Goal: Feedback & Contribution: Submit feedback/report problem

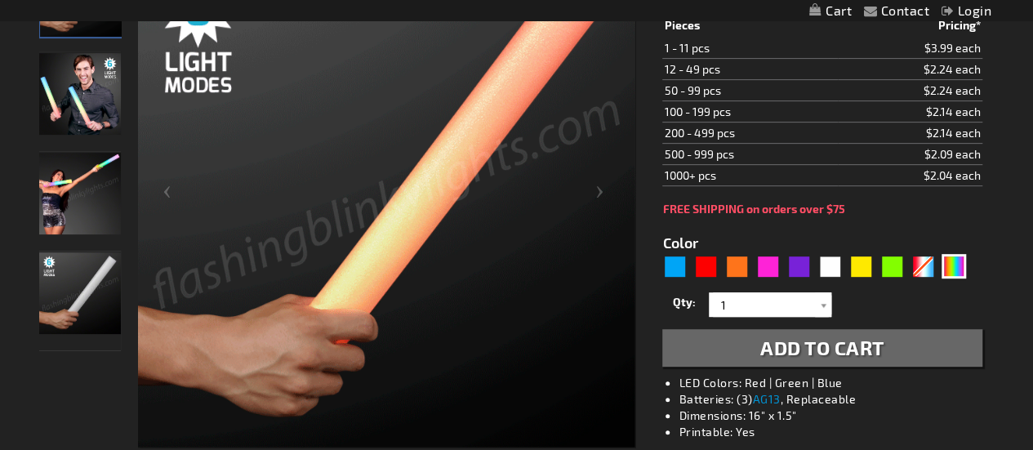
scroll to position [297, 0]
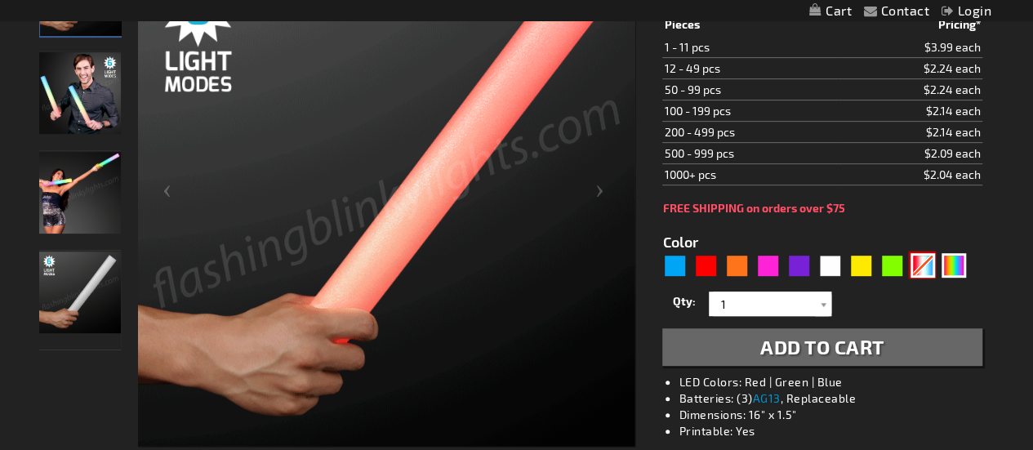
click at [923, 254] on div "RWB" at bounding box center [923, 265] width 25 height 25
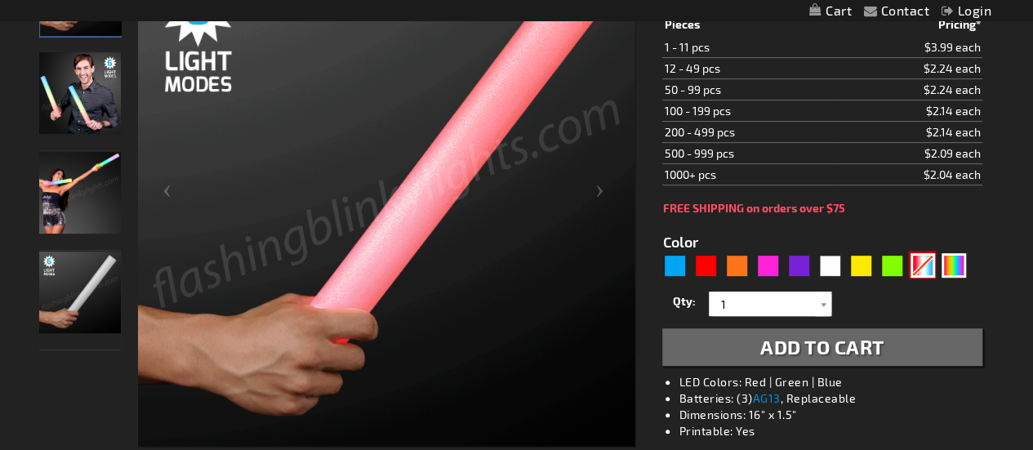
type input "5643"
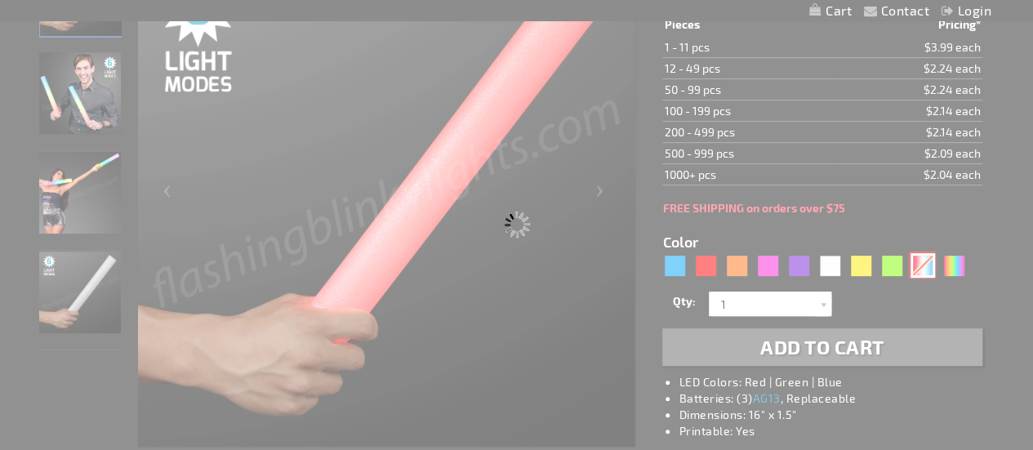
type input "11211-RWB"
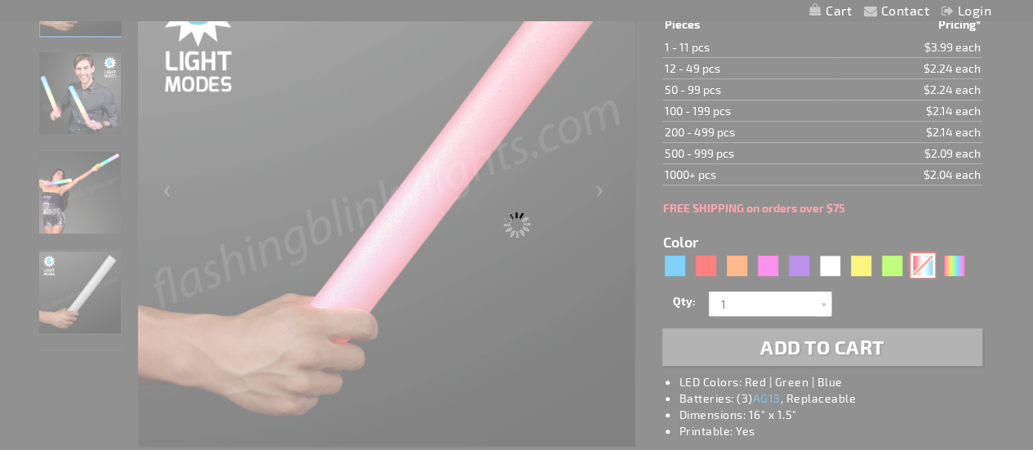
type input "Customize - Red White &amp; Blue LED Foam Batons 16&rdquo; Cheer Sticks - ITEM …"
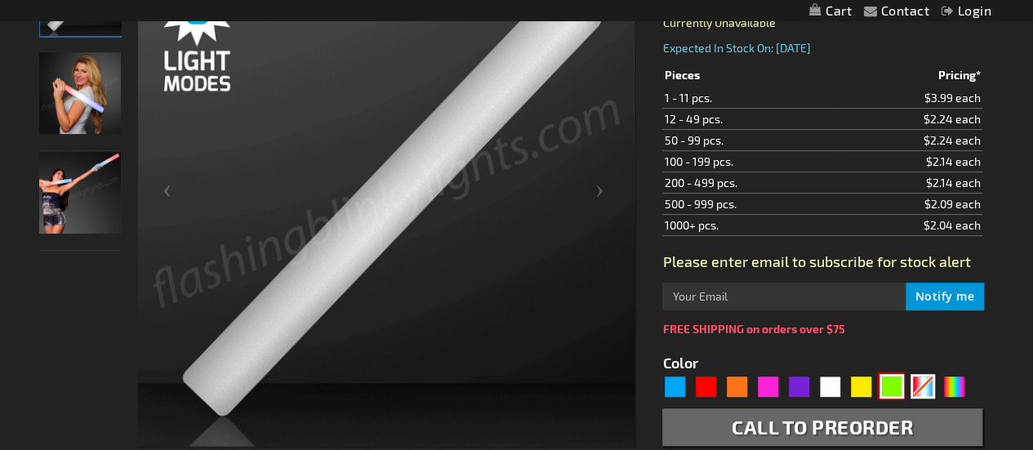
click at [894, 387] on div "Green" at bounding box center [892, 386] width 25 height 25
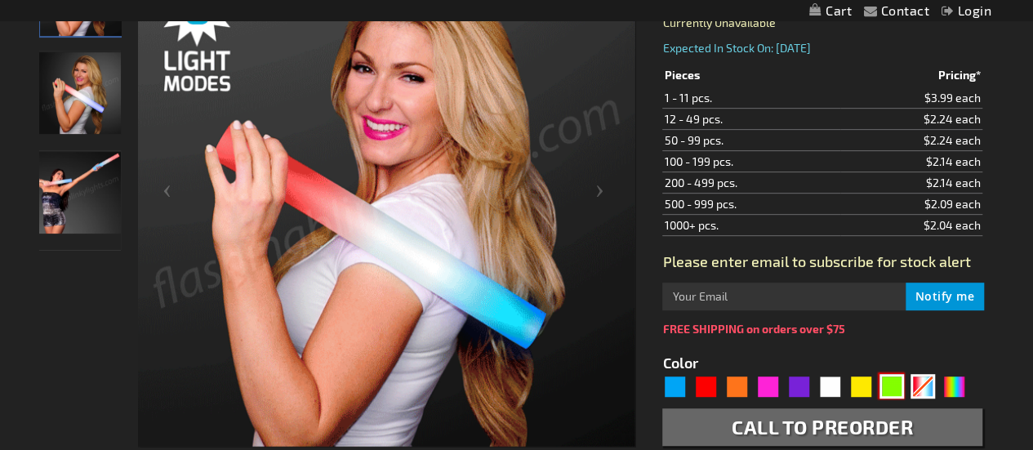
type input "5648"
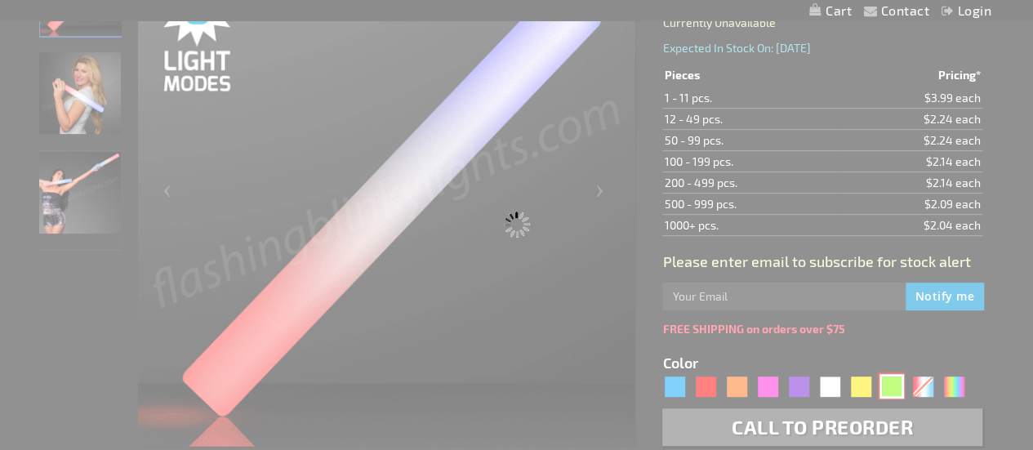
type input "11211-GN"
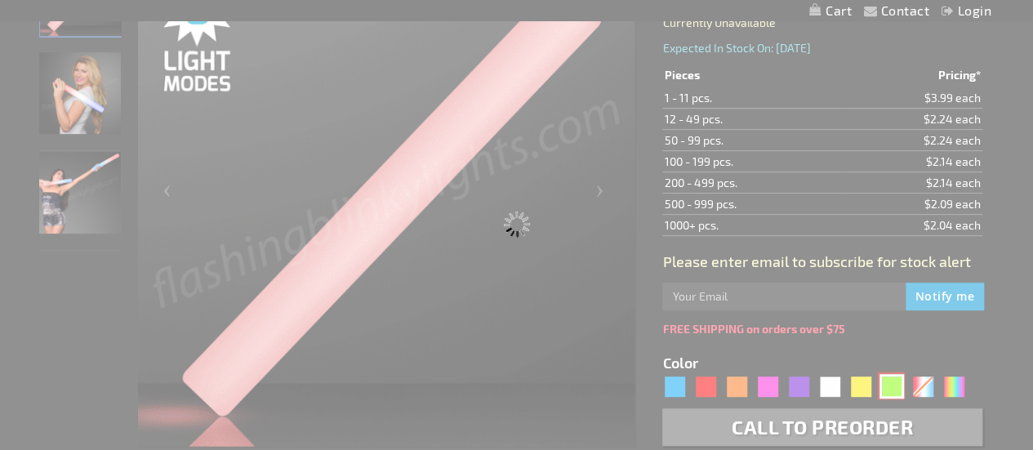
type input "Customize - Green LED Foam Light Stick 16&rdquo; Cheer Sticks - ITEM NO: 11211-…"
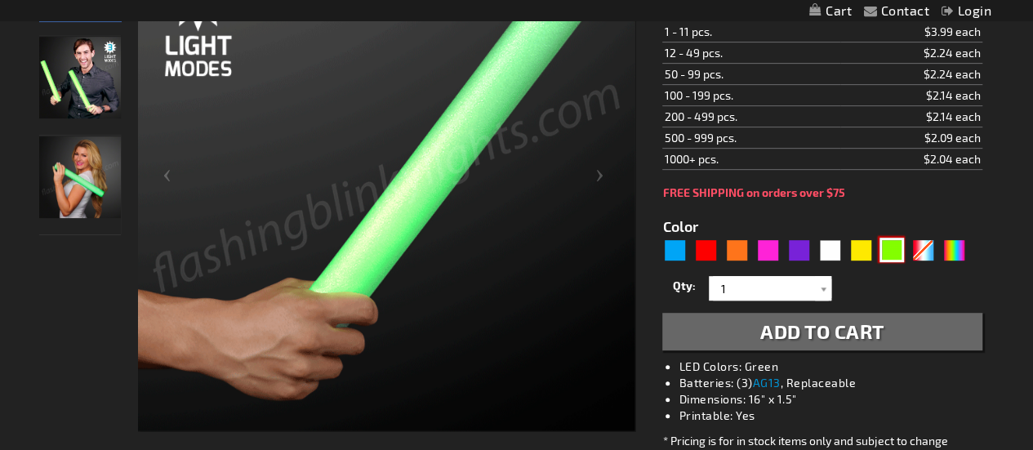
scroll to position [313, 0]
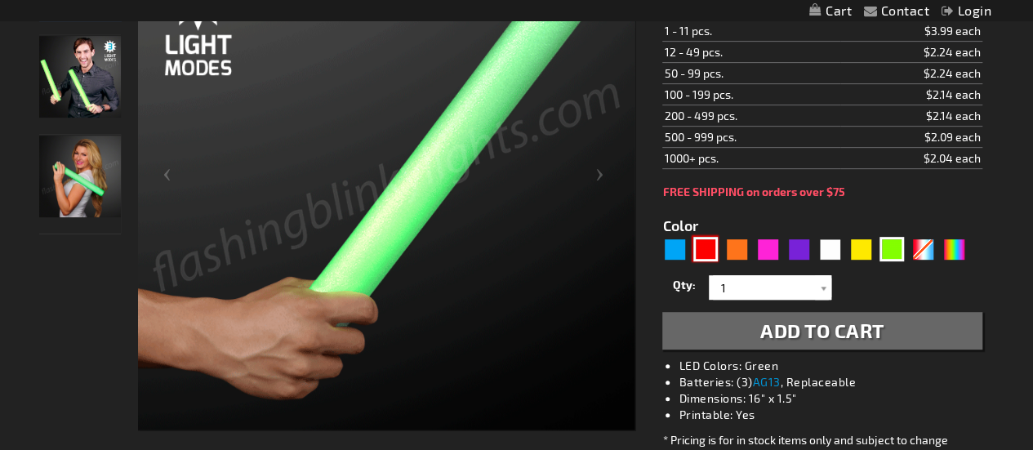
click at [700, 241] on div "Red" at bounding box center [705, 249] width 25 height 25
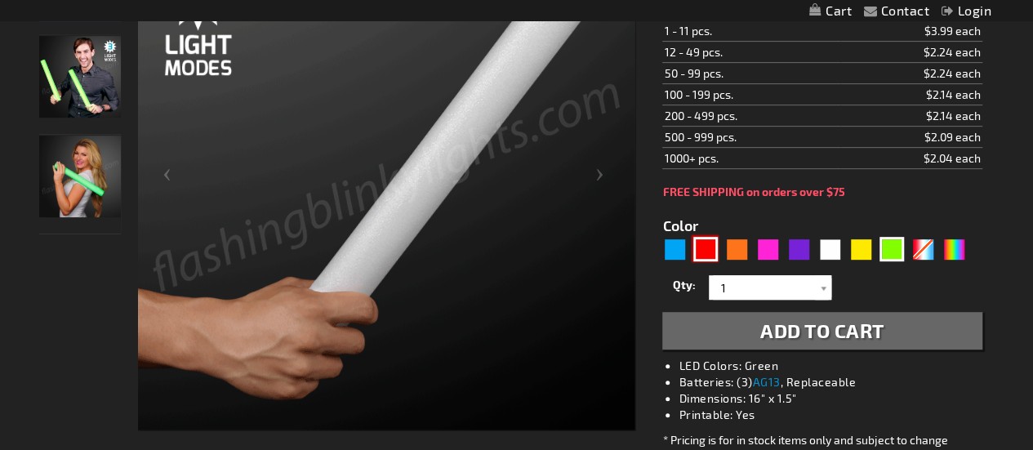
type input "5641"
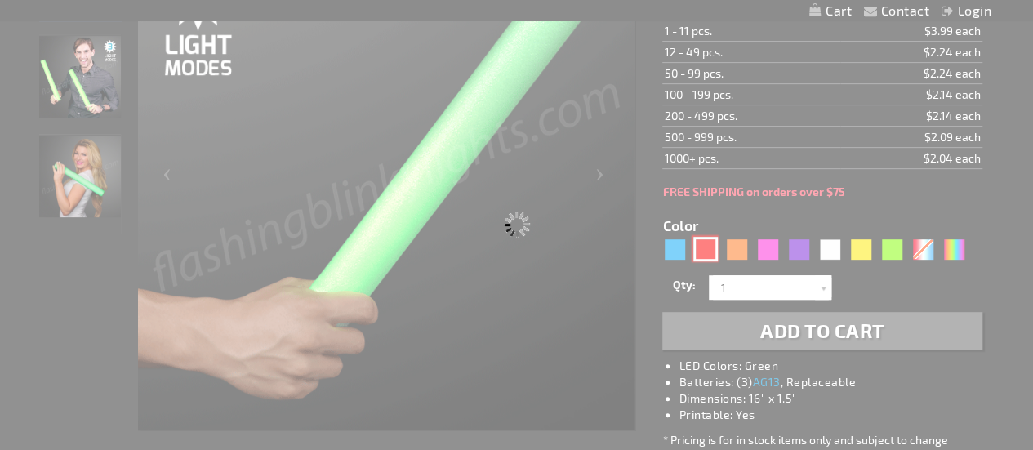
type input "11211-RD"
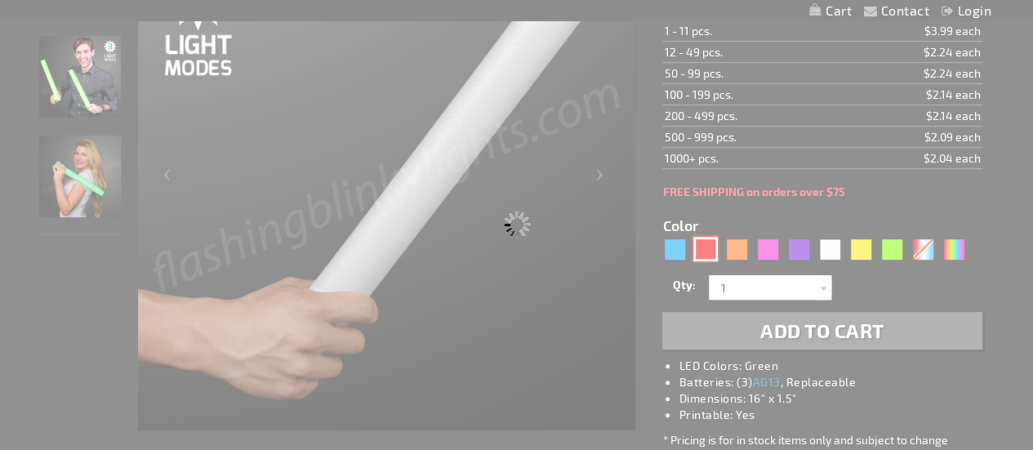
type input "Customize - Red LED Foam Glow Sticks 16&rdquo; Cheer Sticks - ITEM NO: 11211-RD"
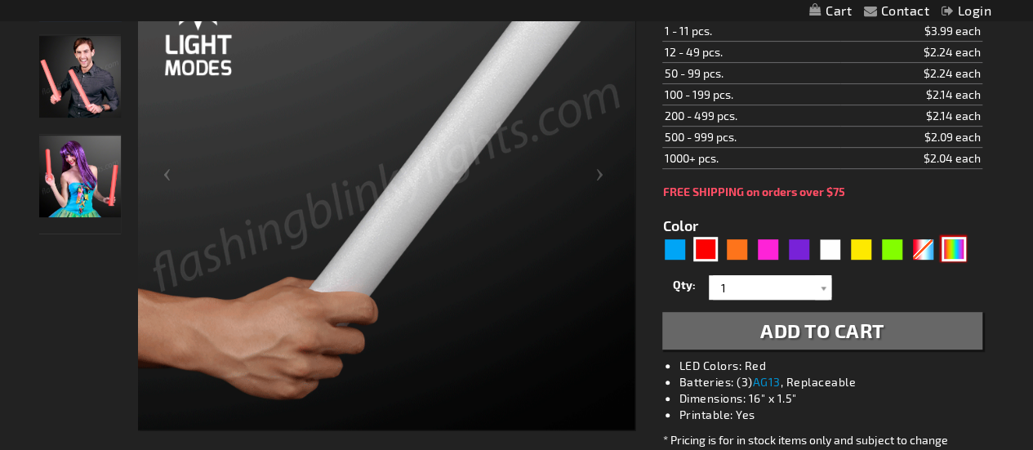
click at [958, 246] on div "Multicolor" at bounding box center [954, 249] width 25 height 25
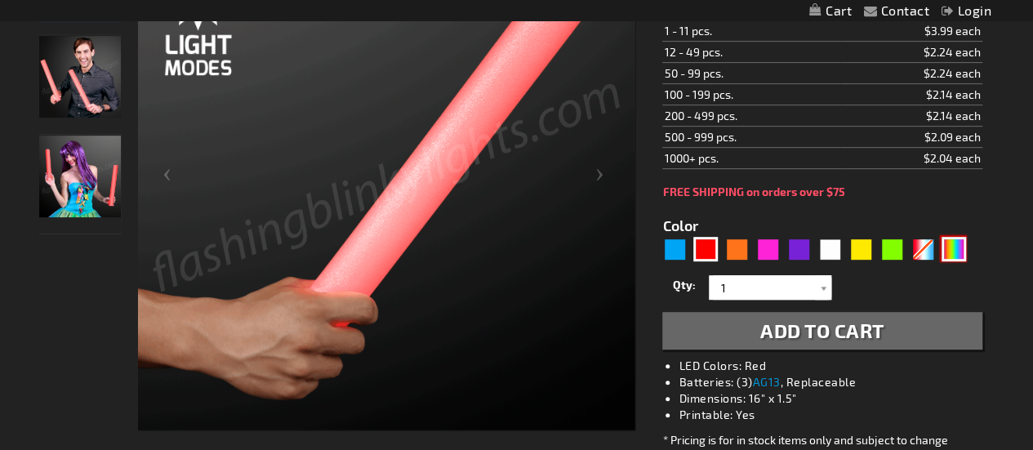
type input "5659"
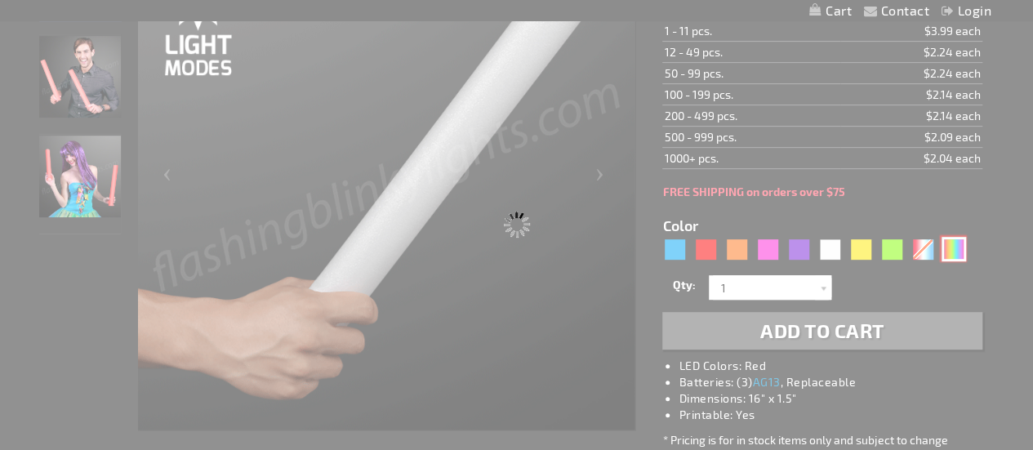
type input "11211-MLT"
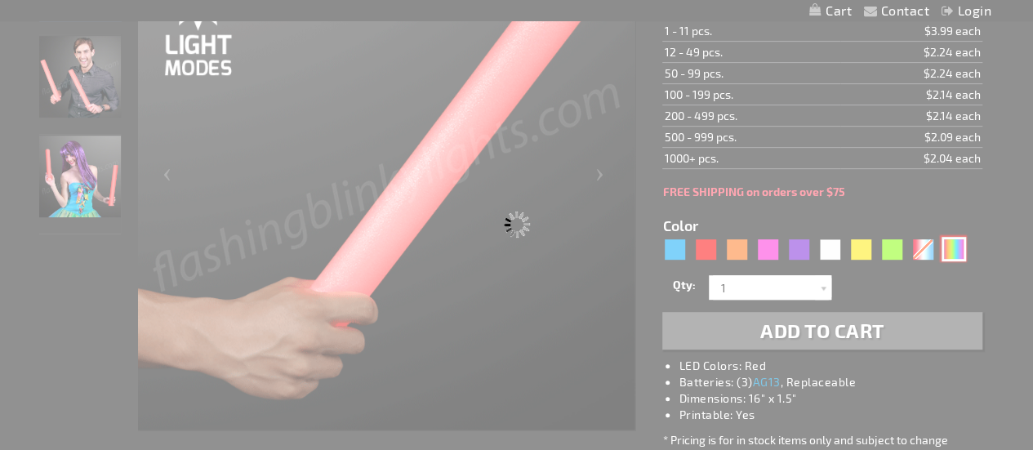
type input "Customize - Multicolor Light Up Foam Stick 16&rdquo; Cheer Sticks - ITEM NO: 11…"
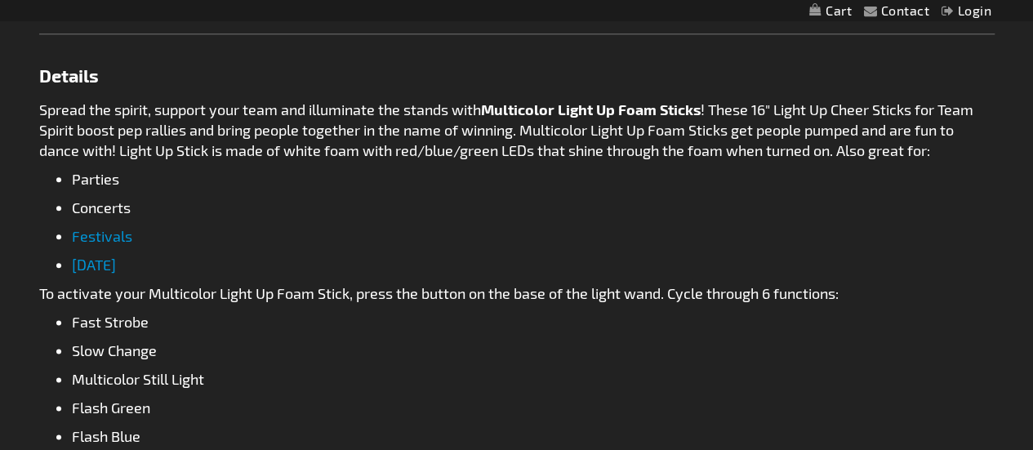
scroll to position [884, 0]
